Goal: Navigation & Orientation: Find specific page/section

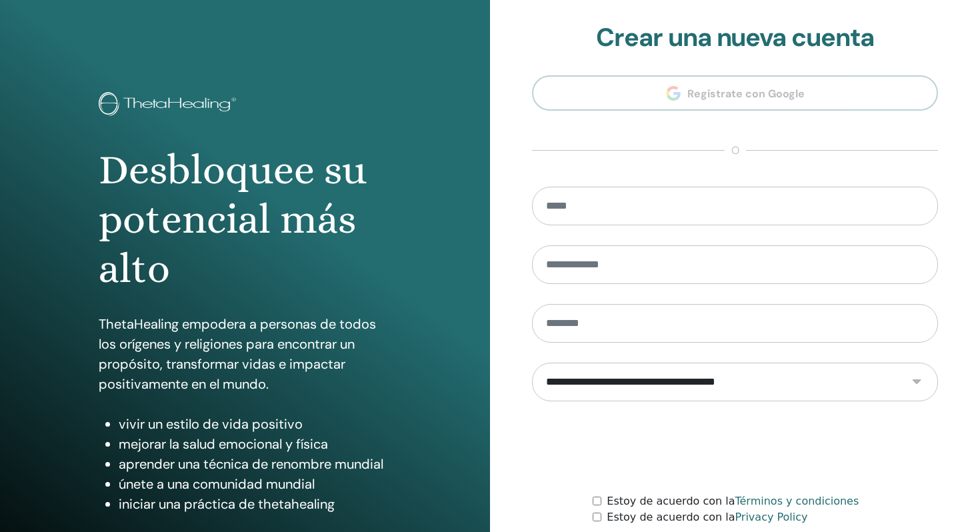
scroll to position [108, 0]
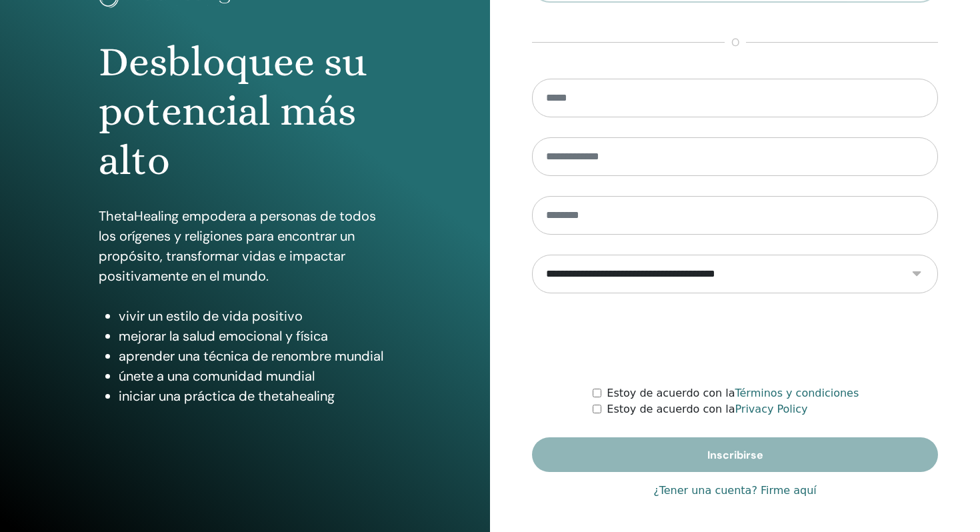
click at [738, 491] on link "¿Tener una cuenta? Firme aquí" at bounding box center [735, 491] width 163 height 16
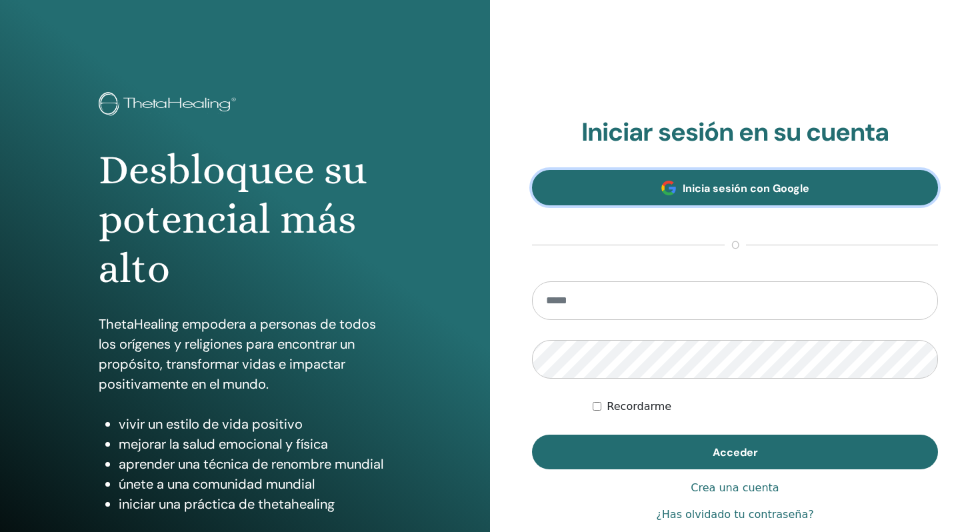
click at [746, 201] on link "Inicia sesión con Google" at bounding box center [735, 187] width 406 height 35
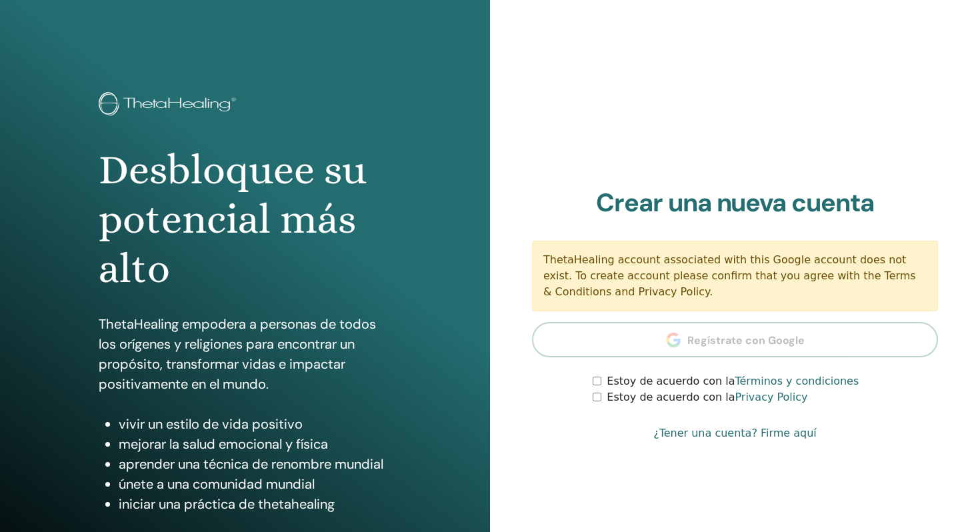
click at [742, 432] on link "¿Tener una cuenta? Firme aquí" at bounding box center [735, 434] width 163 height 16
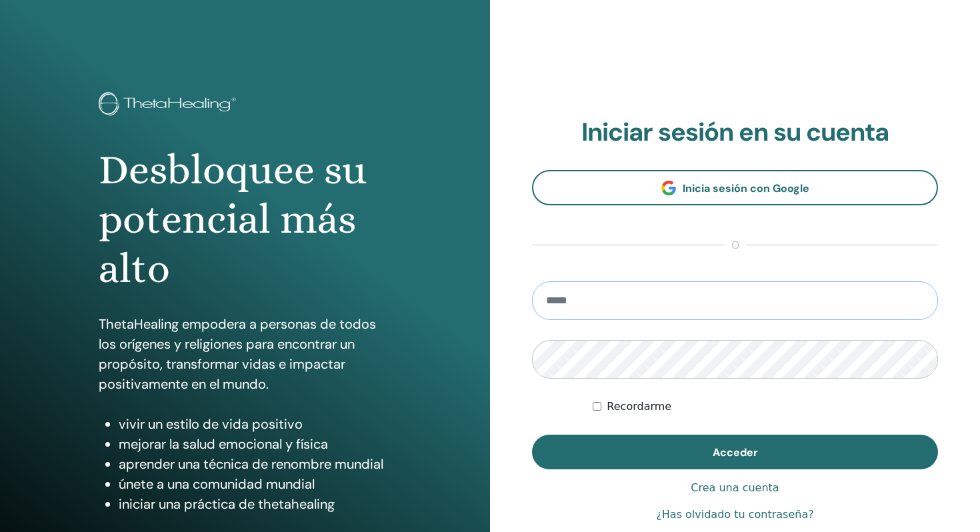
click at [664, 292] on input "email" at bounding box center [735, 300] width 406 height 39
type input "**********"
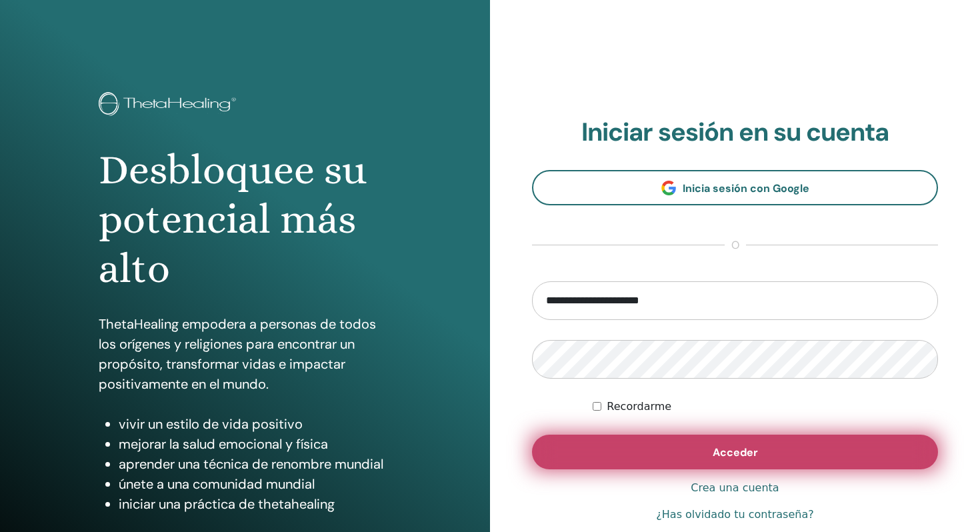
click at [651, 452] on button "Acceder" at bounding box center [735, 452] width 406 height 35
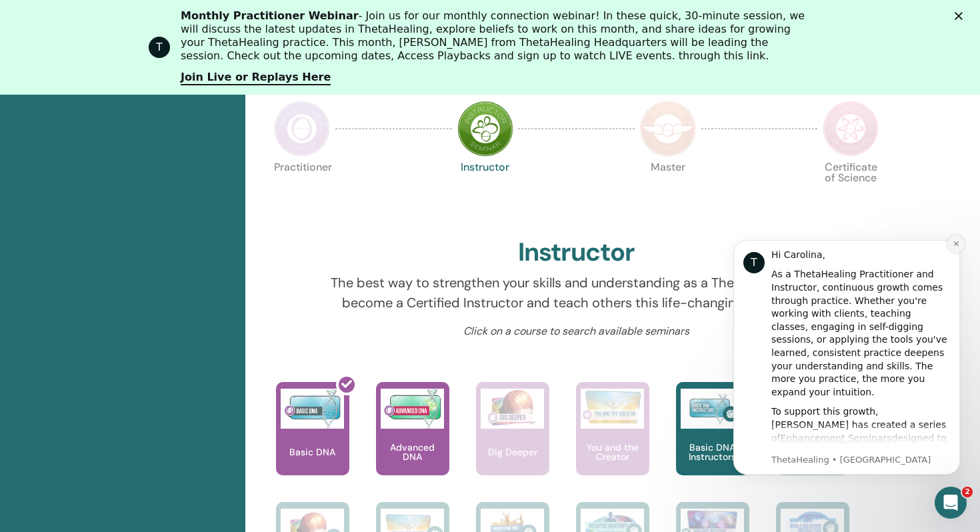
click at [956, 243] on icon "Dismiss notification" at bounding box center [956, 243] width 5 height 5
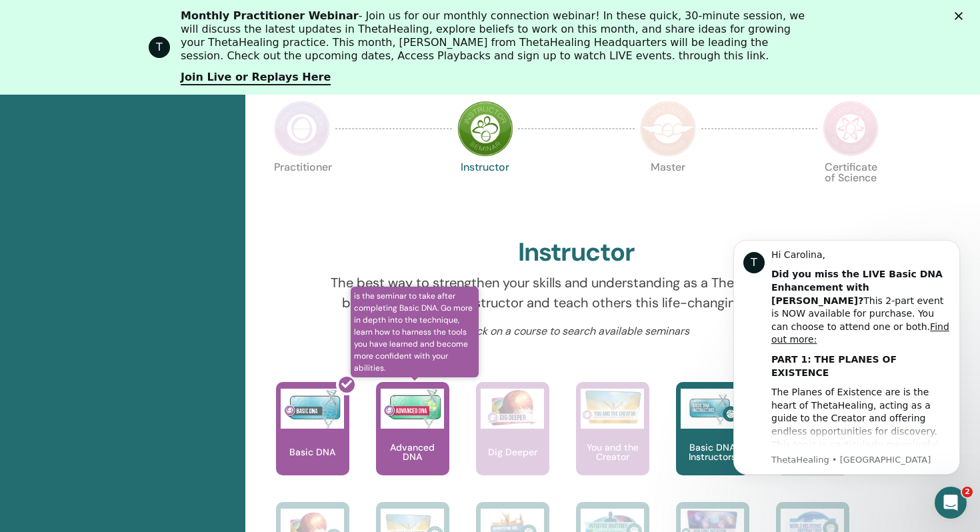
click at [394, 420] on img at bounding box center [412, 409] width 63 height 40
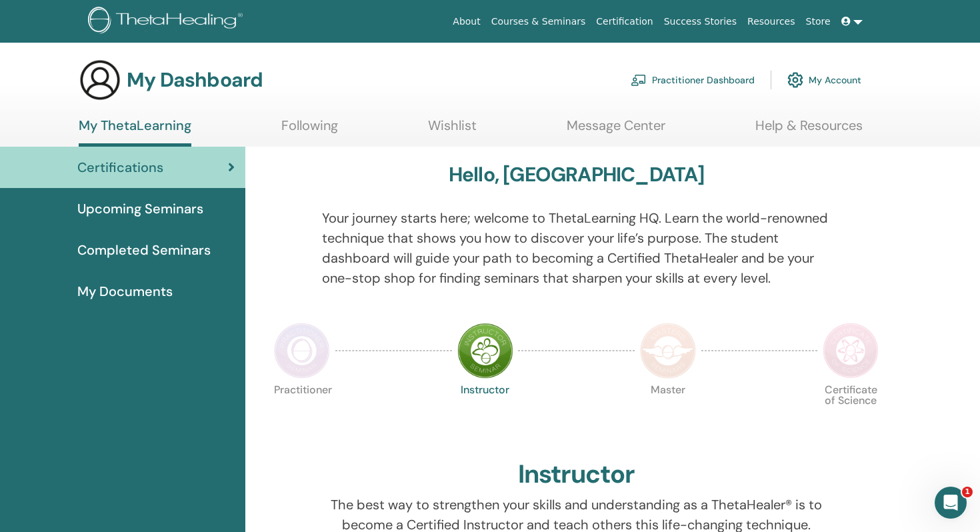
click at [179, 250] on span "Completed Seminars" at bounding box center [143, 250] width 133 height 20
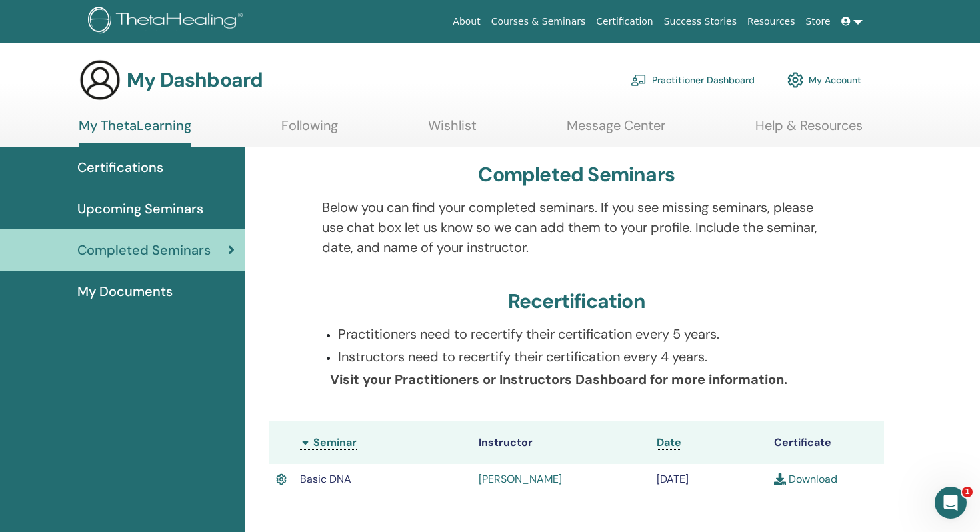
click at [163, 283] on span "My Documents" at bounding box center [124, 291] width 95 height 20
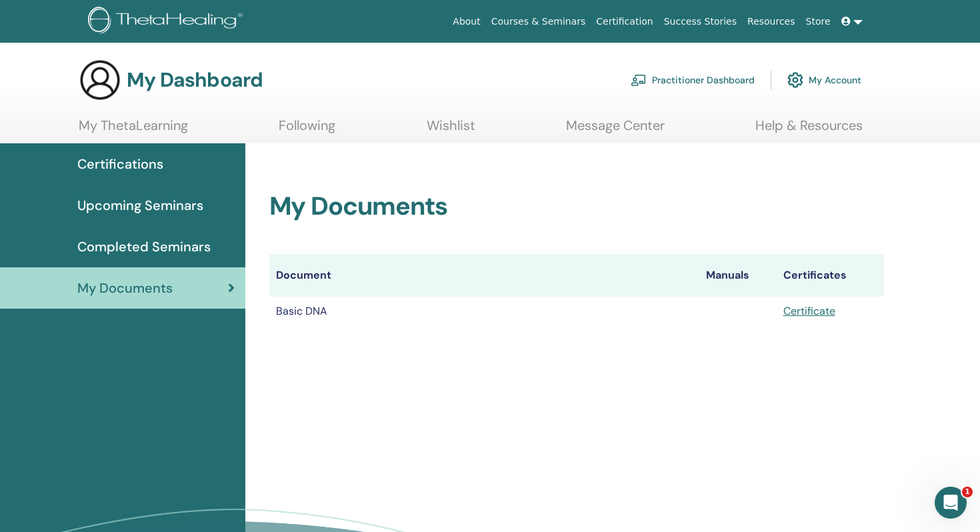
click at [782, 132] on link "Help & Resources" at bounding box center [809, 130] width 107 height 26
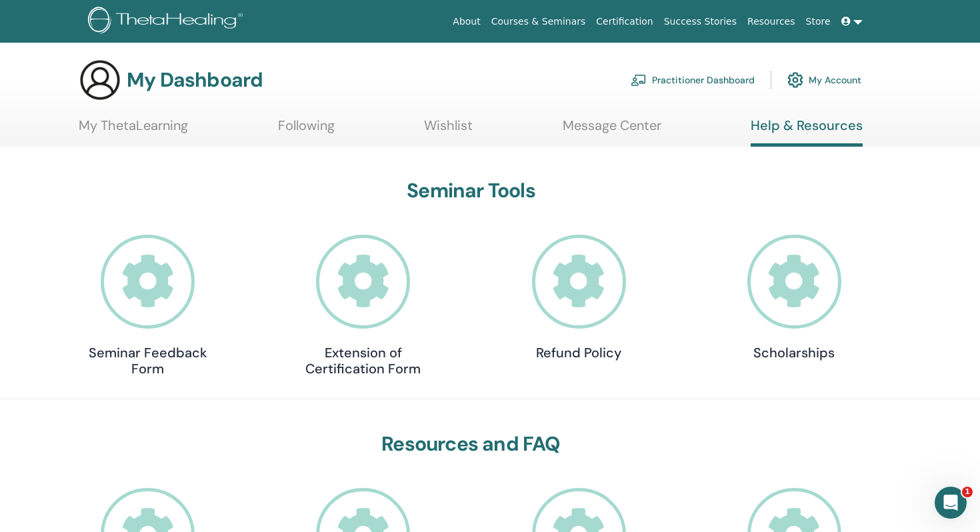
click at [461, 123] on link "Wishlist" at bounding box center [448, 130] width 49 height 26
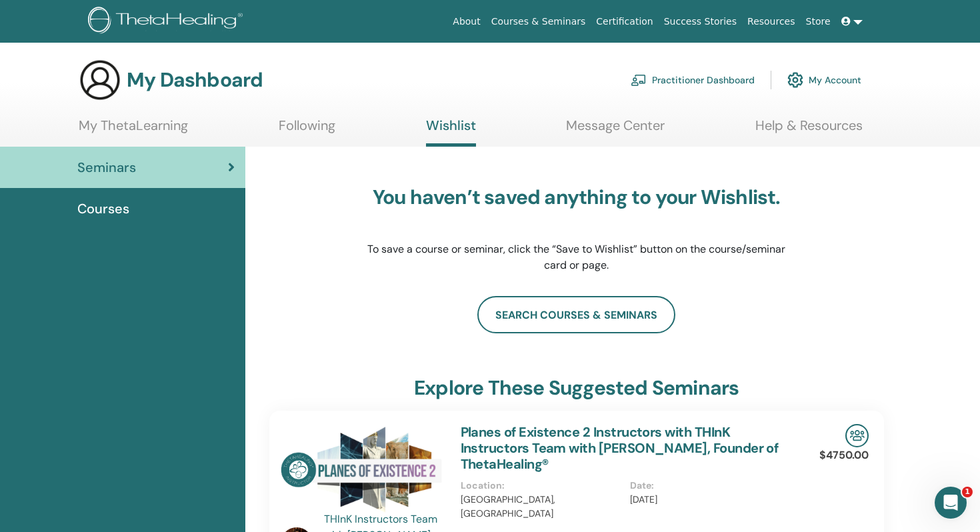
click at [290, 131] on link "Following" at bounding box center [307, 130] width 57 height 26
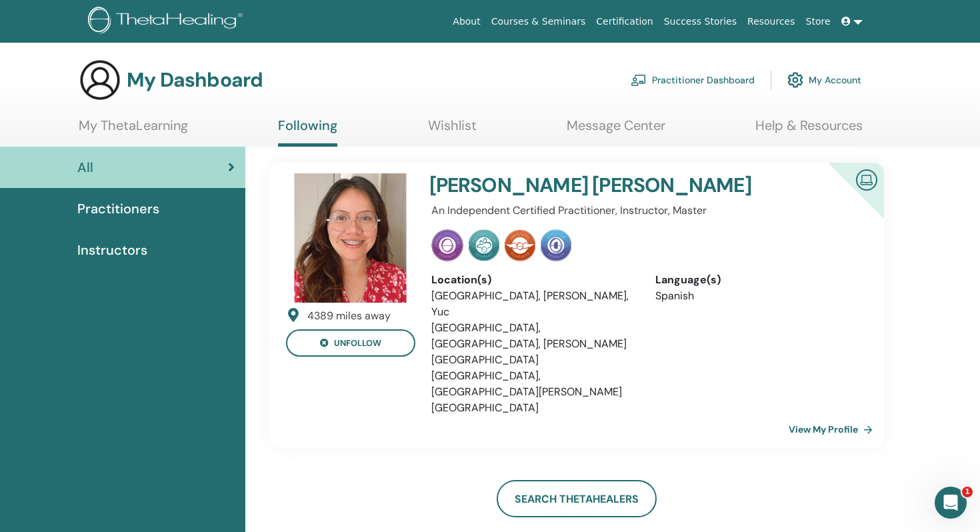
click at [167, 119] on link "My ThetaLearning" at bounding box center [133, 130] width 109 height 26
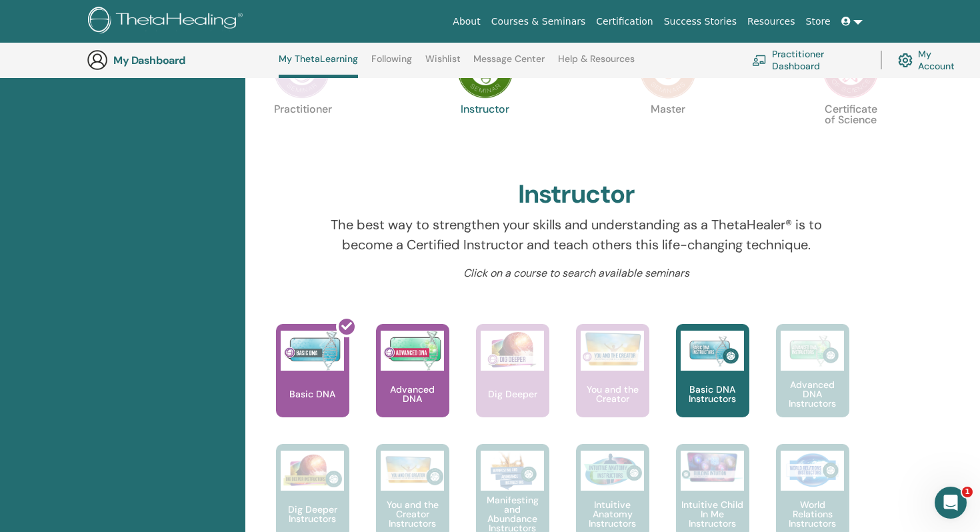
scroll to position [317, 0]
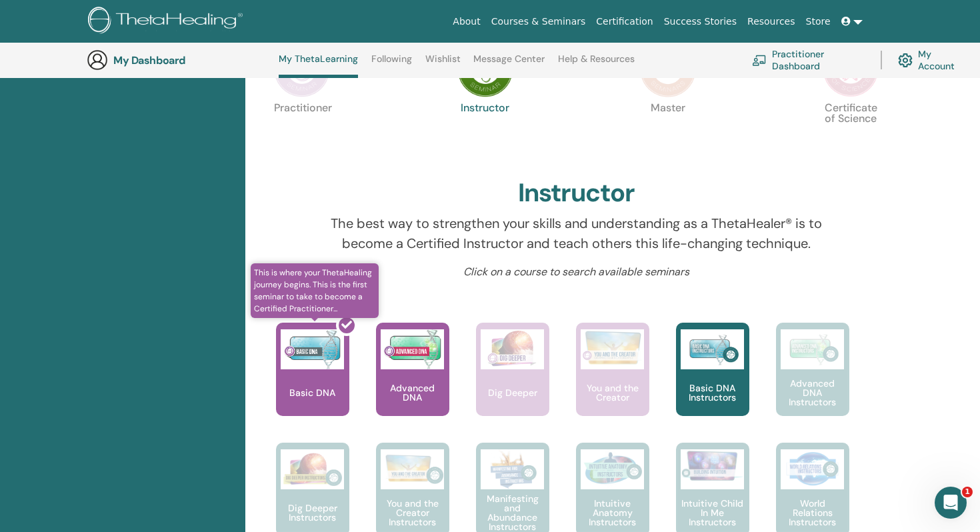
click at [299, 355] on div at bounding box center [320, 375] width 73 height 120
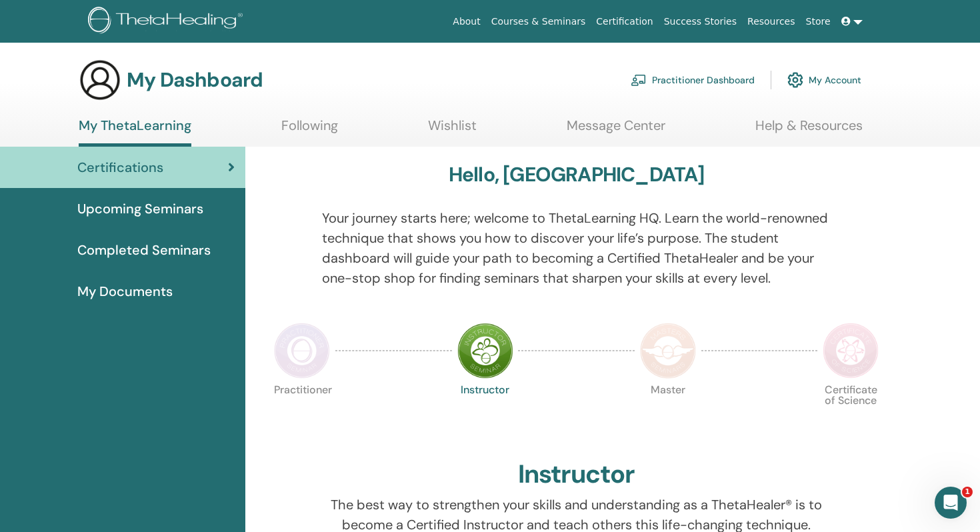
click at [169, 288] on span "My Documents" at bounding box center [124, 291] width 95 height 20
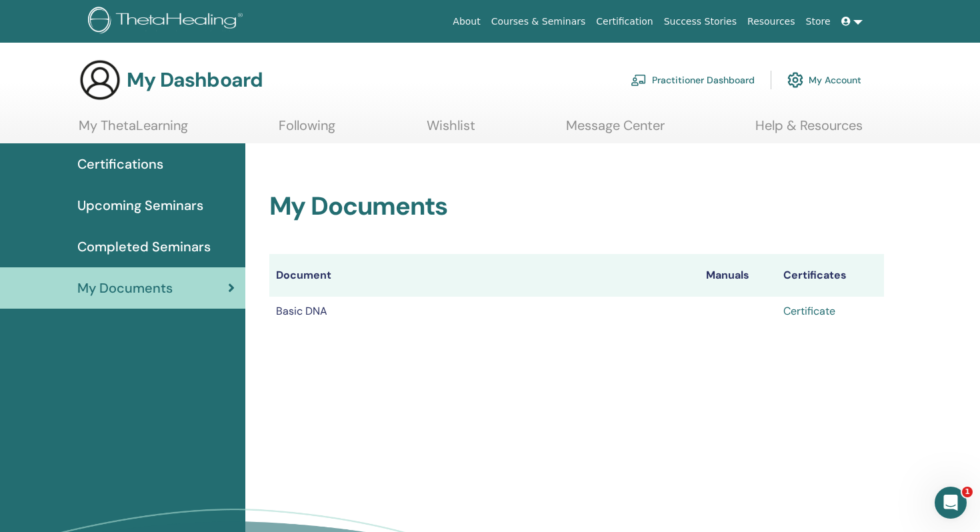
click at [796, 313] on link "Certificate" at bounding box center [810, 311] width 52 height 14
click at [808, 82] on link "My Account" at bounding box center [825, 79] width 74 height 29
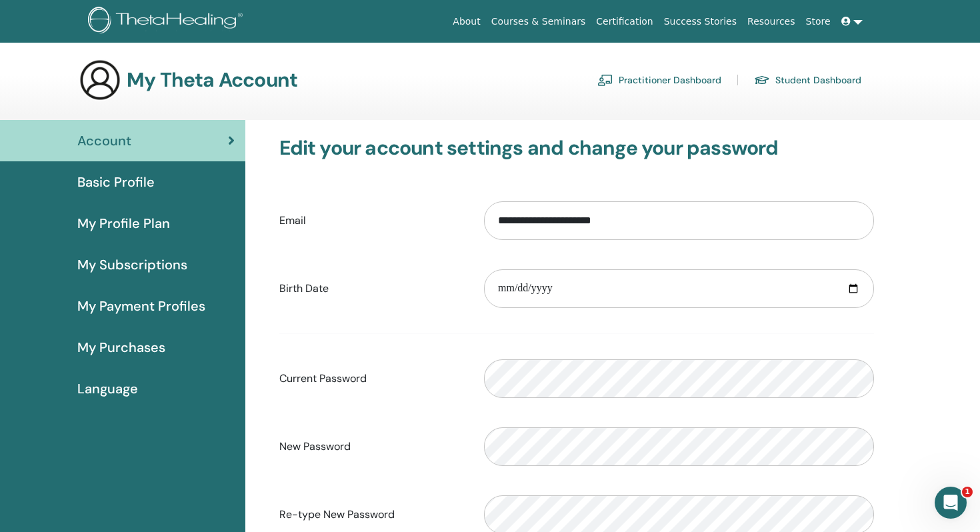
click at [123, 348] on span "My Purchases" at bounding box center [121, 347] width 88 height 20
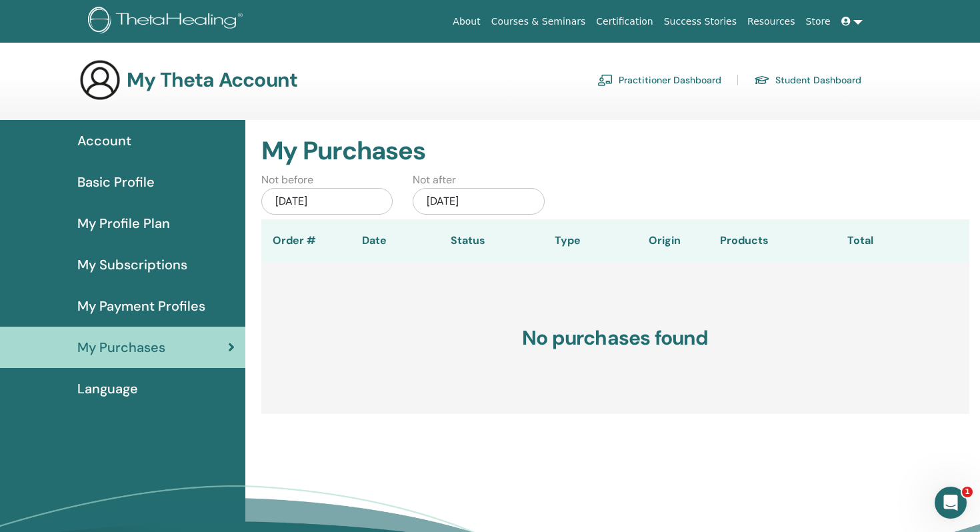
click at [131, 172] on span "Basic Profile" at bounding box center [115, 182] width 77 height 20
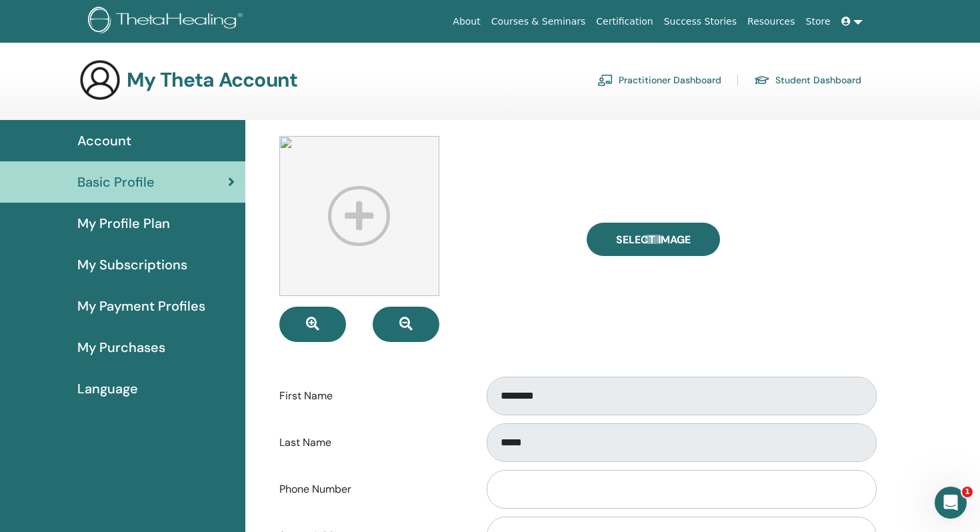
click at [127, 225] on span "My Profile Plan" at bounding box center [123, 223] width 93 height 20
